Goal: Navigation & Orientation: Find specific page/section

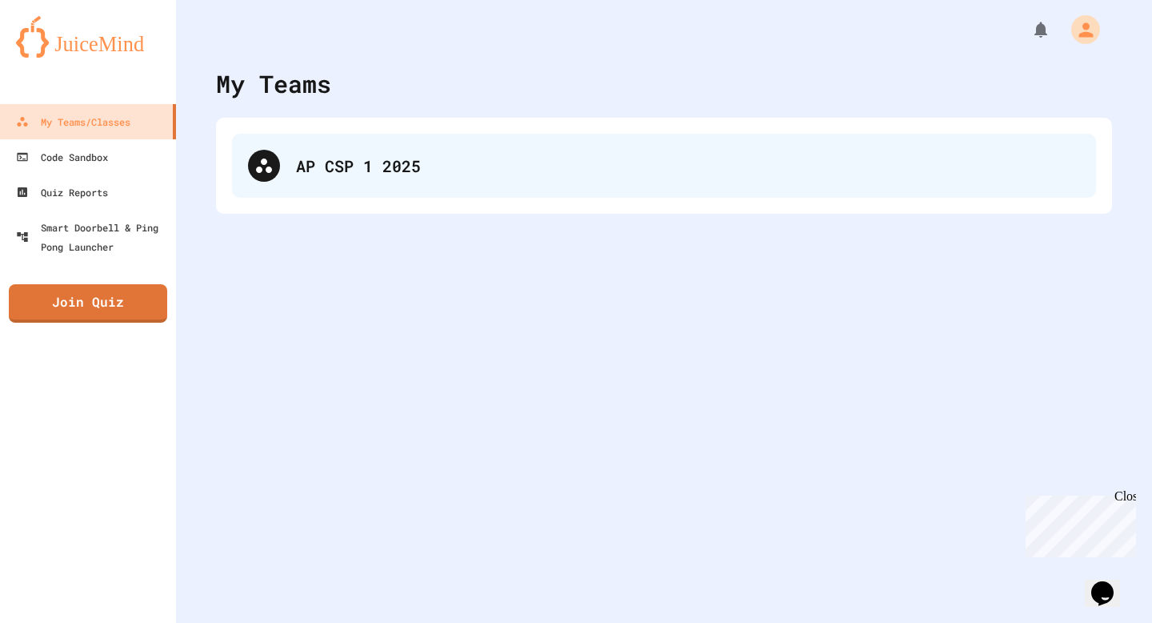
click at [442, 159] on div "AP CSP 1 2025" at bounding box center [688, 166] width 784 height 24
